Goal: Browse casually: Explore the website without a specific task or goal

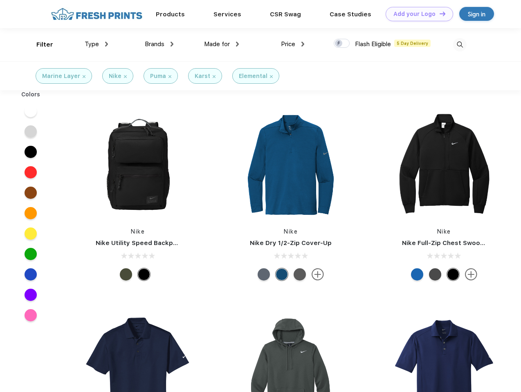
scroll to position [0, 0]
click at [416, 14] on link "Add your Logo Design Tool" at bounding box center [419, 14] width 67 height 14
click at [0, 0] on div "Design Tool" at bounding box center [0, 0] width 0 height 0
click at [439, 13] on link "Add your Logo Design Tool" at bounding box center [419, 14] width 67 height 14
click at [39, 45] on div "Filter" at bounding box center [44, 44] width 17 height 9
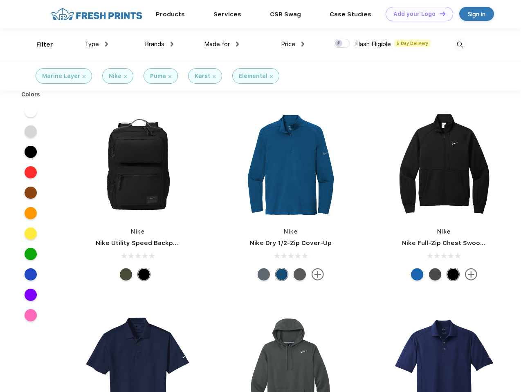
click at [96, 44] on span "Type" at bounding box center [92, 43] width 14 height 7
click at [159, 44] on span "Brands" at bounding box center [155, 43] width 20 height 7
click at [222, 44] on span "Made for" at bounding box center [217, 43] width 26 height 7
click at [293, 44] on span "Price" at bounding box center [288, 43] width 14 height 7
click at [342, 44] on div at bounding box center [342, 43] width 16 height 9
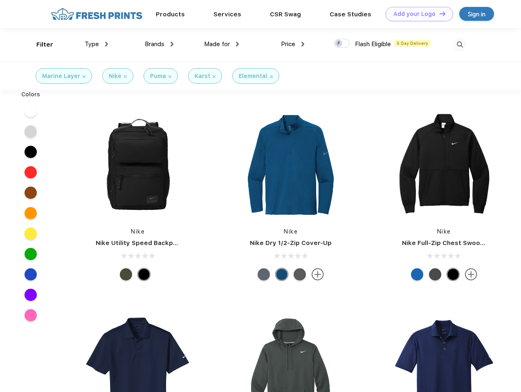
click at [339, 44] on input "checkbox" at bounding box center [336, 40] width 5 height 5
click at [460, 45] on img at bounding box center [459, 44] width 13 height 13
